Goal: Task Accomplishment & Management: Manage account settings

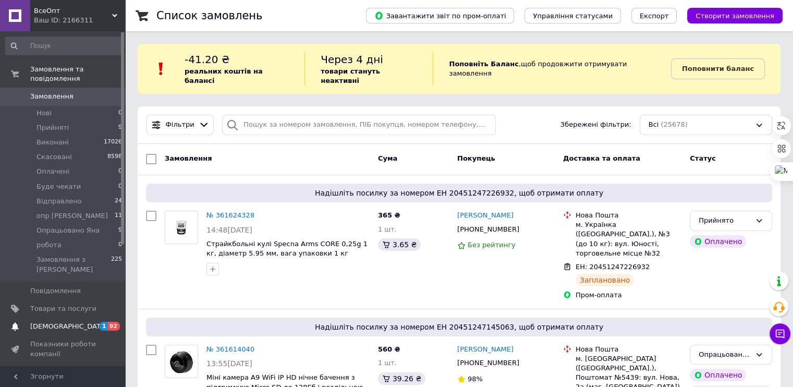
click at [68, 322] on span "[DEMOGRAPHIC_DATA]" at bounding box center [63, 326] width 66 height 9
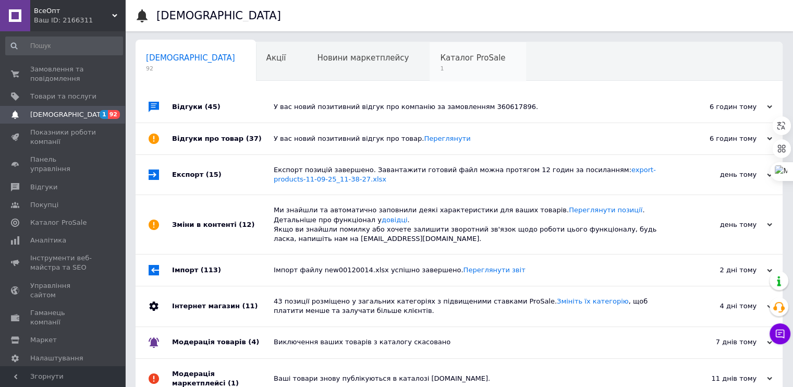
click at [440, 65] on span "1" at bounding box center [472, 69] width 65 height 8
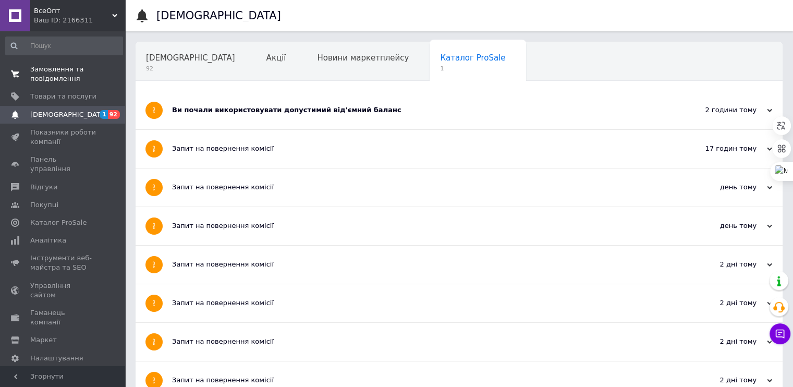
click at [52, 83] on link "Замовлення та повідомлення 0 0" at bounding box center [64, 73] width 128 height 27
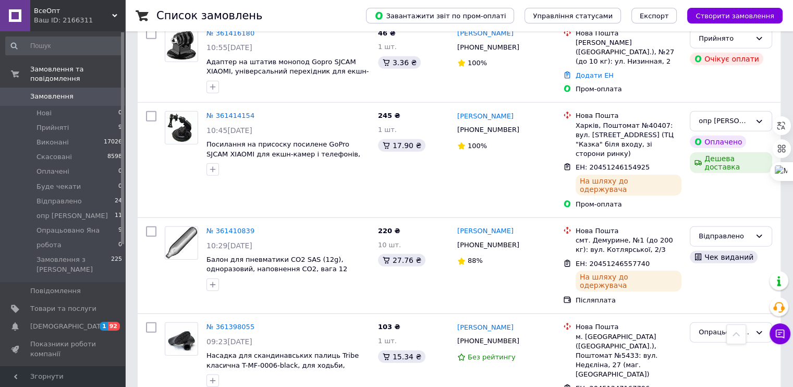
scroll to position [2814, 0]
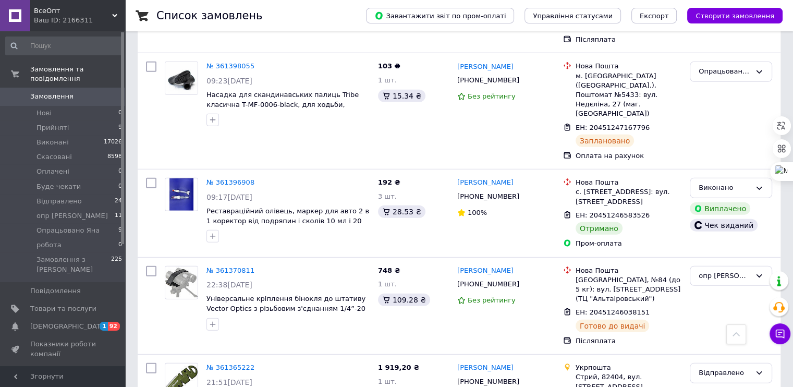
drag, startPoint x: 298, startPoint y: 153, endPoint x: 275, endPoint y: 165, distance: 25.9
drag, startPoint x: 207, startPoint y: 153, endPoint x: 277, endPoint y: 157, distance: 69.9
copy span "Коврик самонадувний"
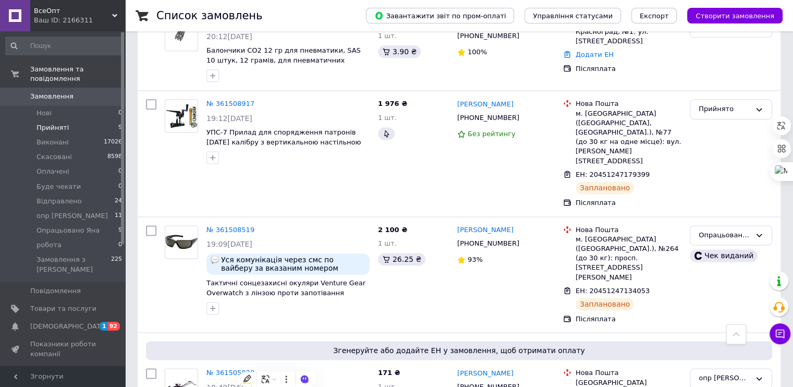
click at [41, 123] on span "Прийняті" at bounding box center [52, 127] width 32 height 9
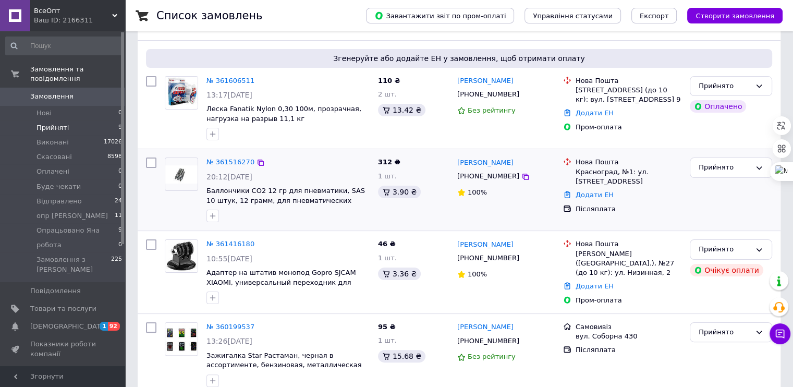
scroll to position [176, 0]
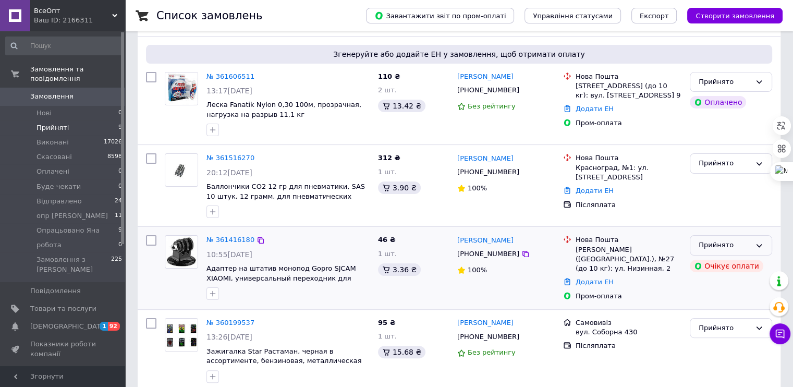
click at [760, 241] on icon at bounding box center [759, 245] width 8 height 8
click at [648, 291] on div "Пром-оплата" at bounding box center [628, 295] width 106 height 9
click at [242, 236] on link "№ 361416180" at bounding box center [230, 240] width 48 height 8
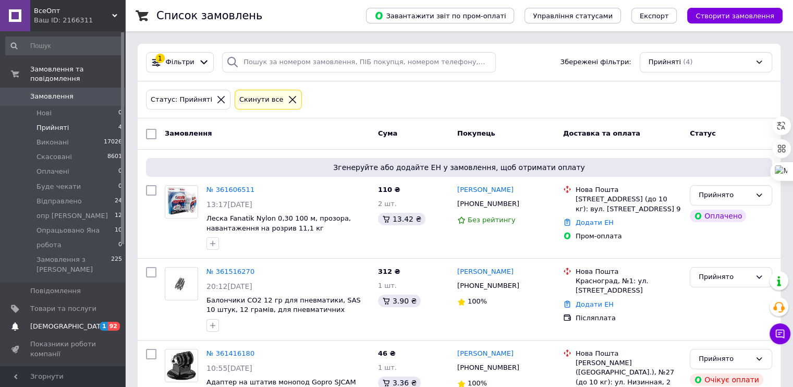
click at [48, 317] on link "[DEMOGRAPHIC_DATA] 1 92" at bounding box center [64, 326] width 128 height 18
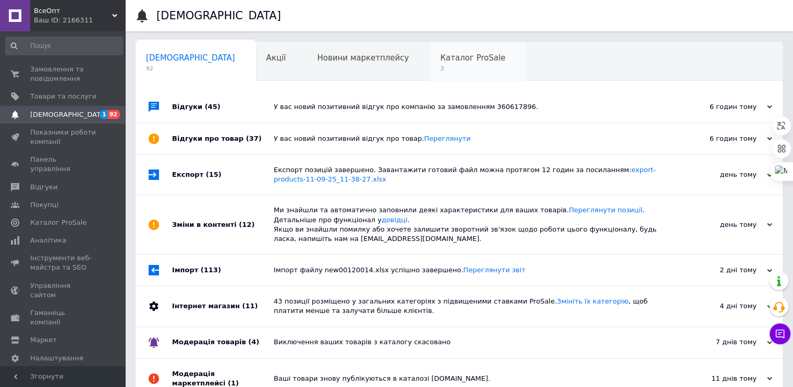
click at [440, 60] on span "Каталог ProSale" at bounding box center [472, 57] width 65 height 9
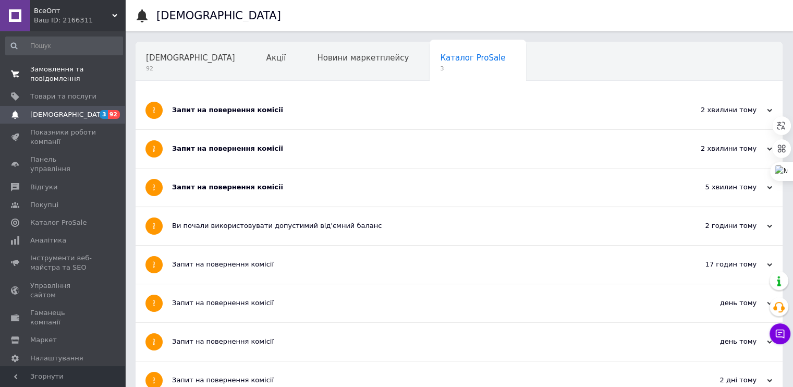
click at [56, 73] on span "Замовлення та повідомлення" at bounding box center [63, 74] width 66 height 19
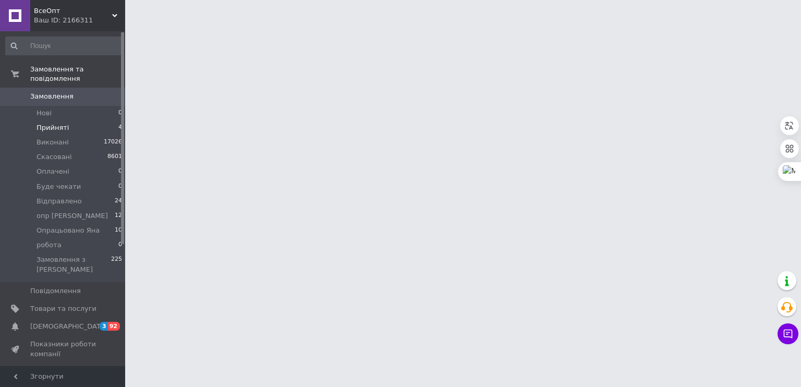
click at [54, 123] on span "Прийняті" at bounding box center [52, 127] width 32 height 9
click at [66, 120] on li "Прийняті 4" at bounding box center [64, 127] width 128 height 15
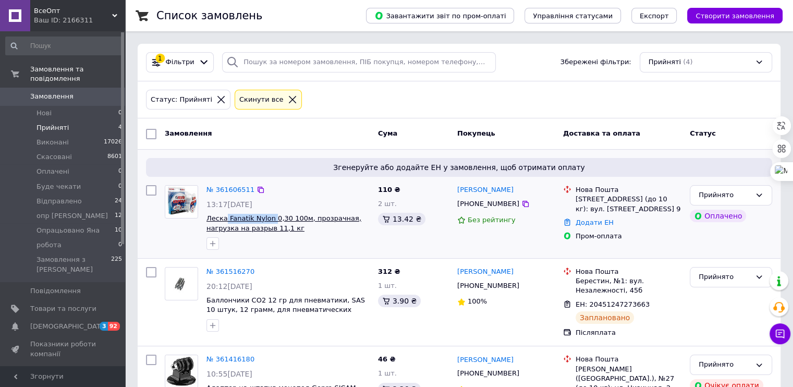
drag, startPoint x: 224, startPoint y: 206, endPoint x: 270, endPoint y: 216, distance: 46.9
click at [270, 216] on div "№ 361606511 13:17[DATE] Леска Fanatik Nylon 0,30 100м, прозрачная, нагрузка на …" at bounding box center [287, 217] width 171 height 73
click at [65, 304] on span "Товари та послуги" at bounding box center [63, 308] width 66 height 9
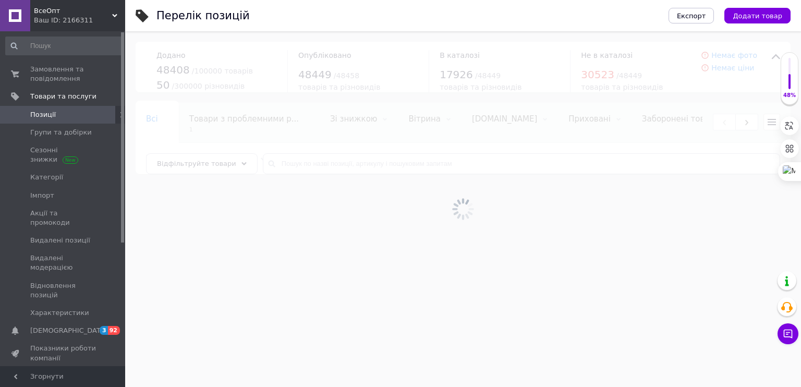
click at [269, 163] on div at bounding box center [462, 208] width 675 height 355
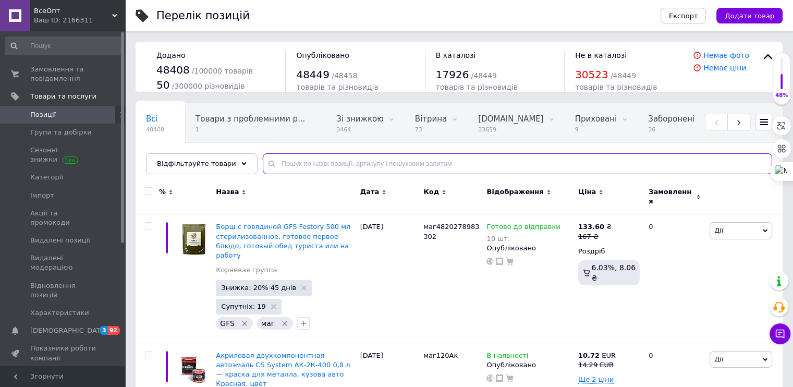
click at [284, 161] on input "text" at bounding box center [517, 163] width 509 height 21
paste input "Fanatik Nylon"
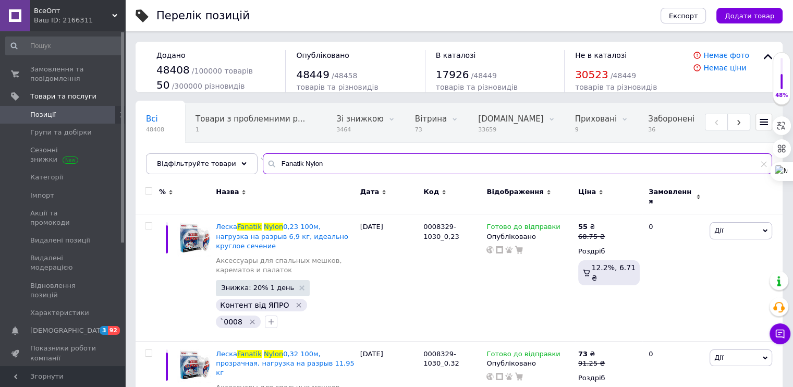
type input "Fanatik Nylon"
click at [149, 191] on input "checkbox" at bounding box center [148, 191] width 7 height 7
checkbox input "true"
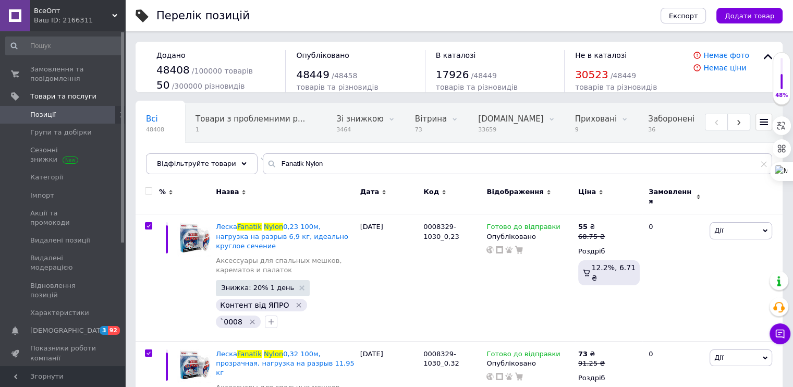
checkbox input "true"
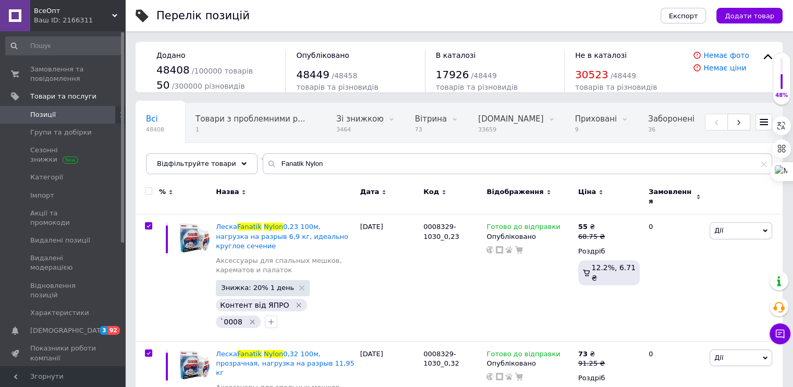
checkbox input "true"
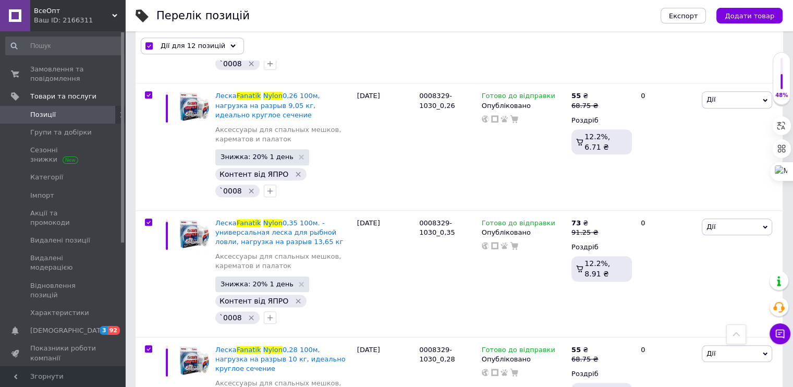
scroll to position [1069, 0]
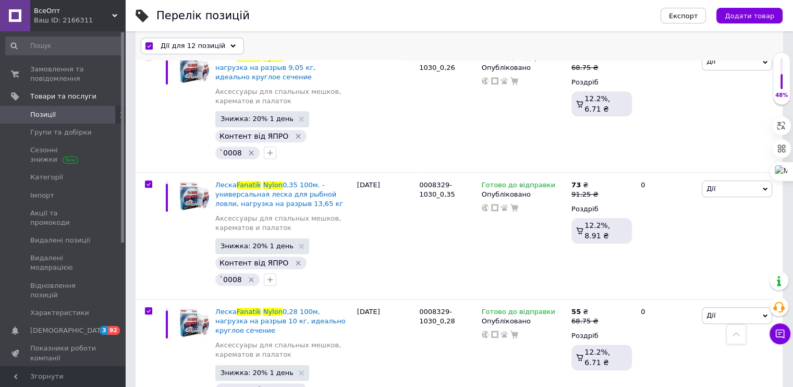
click at [229, 42] on div "Дії для 12 позицій" at bounding box center [192, 46] width 103 height 17
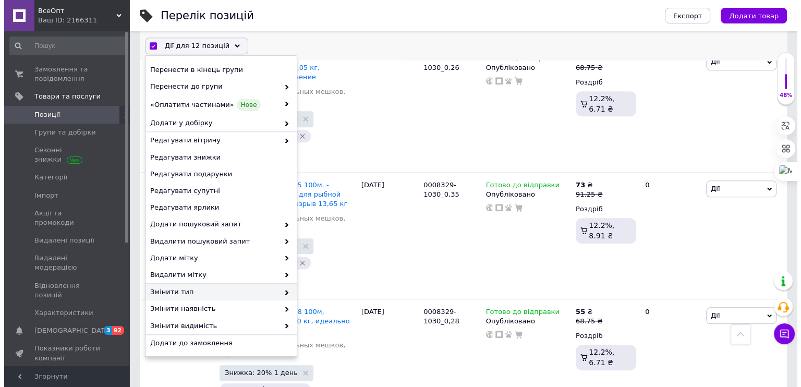
scroll to position [83, 0]
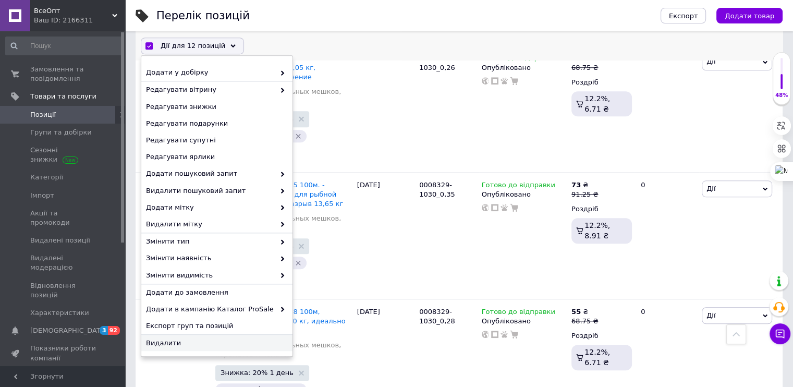
click at [202, 345] on span "Видалити" at bounding box center [215, 342] width 139 height 9
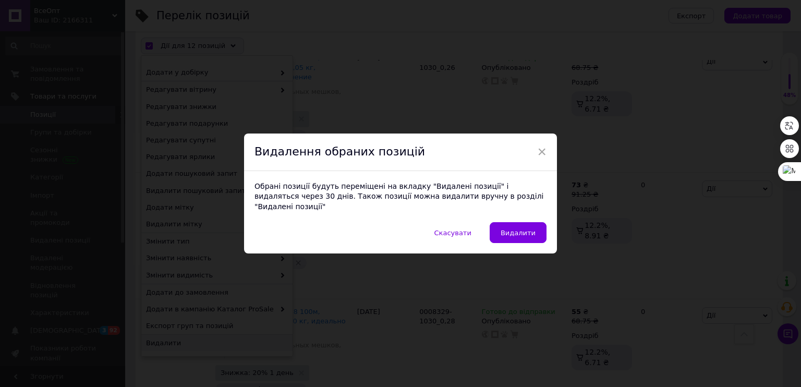
drag, startPoint x: 516, startPoint y: 227, endPoint x: 502, endPoint y: 227, distance: 14.1
click at [517, 229] on span "Видалити" at bounding box center [517, 233] width 35 height 8
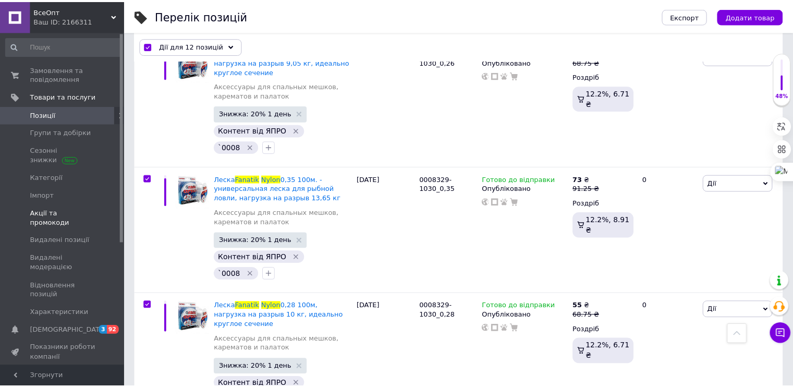
scroll to position [1060, 0]
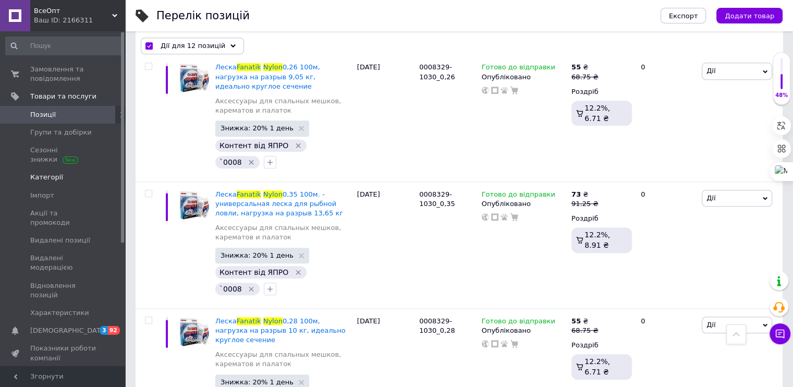
checkbox input "false"
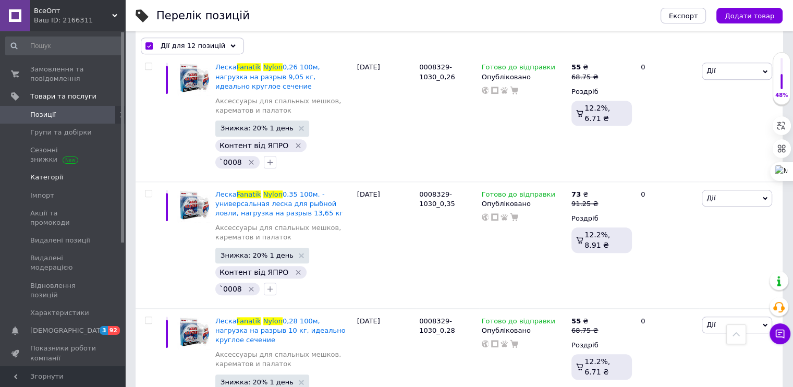
checkbox input "false"
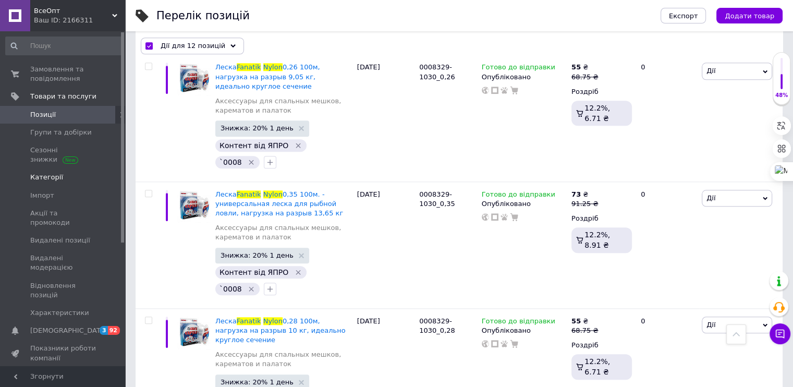
checkbox input "false"
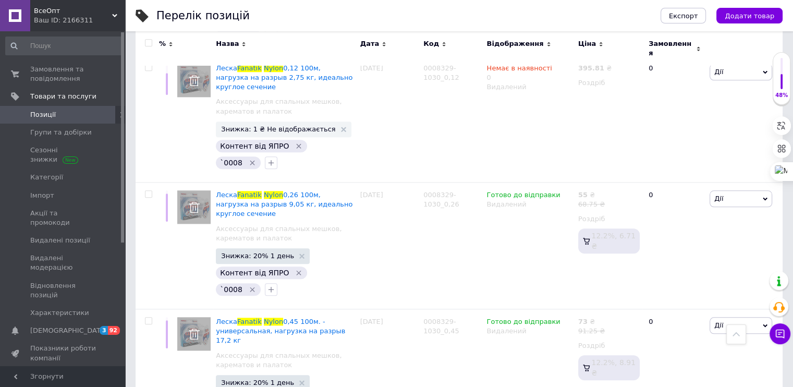
scroll to position [1051, 0]
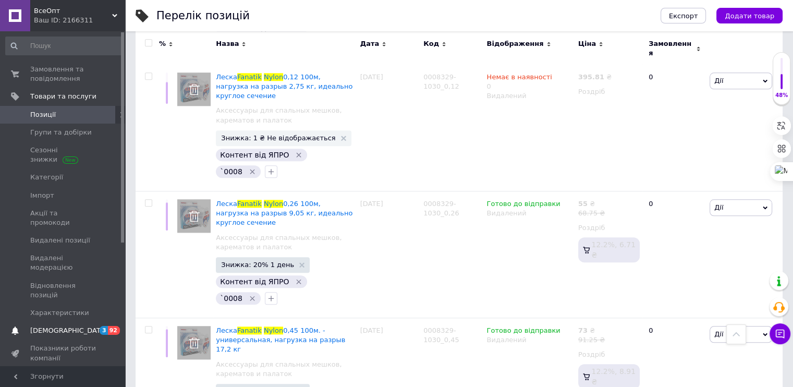
click at [57, 322] on link "[DEMOGRAPHIC_DATA] 3 92" at bounding box center [64, 331] width 128 height 18
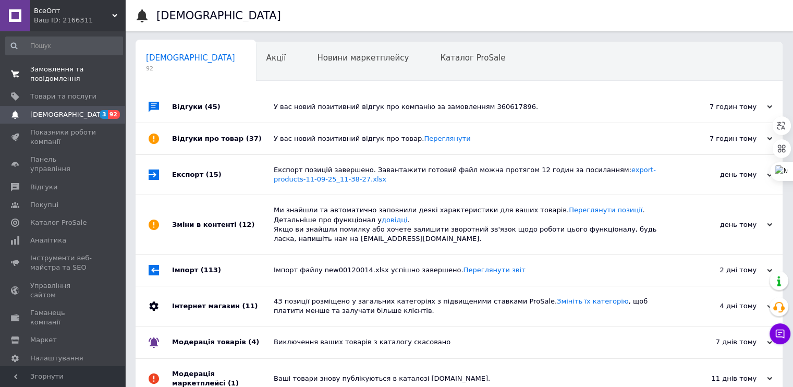
click at [44, 64] on link "Замовлення та повідомлення 0 0" at bounding box center [64, 73] width 128 height 27
